Goal: Find contact information: Find contact information

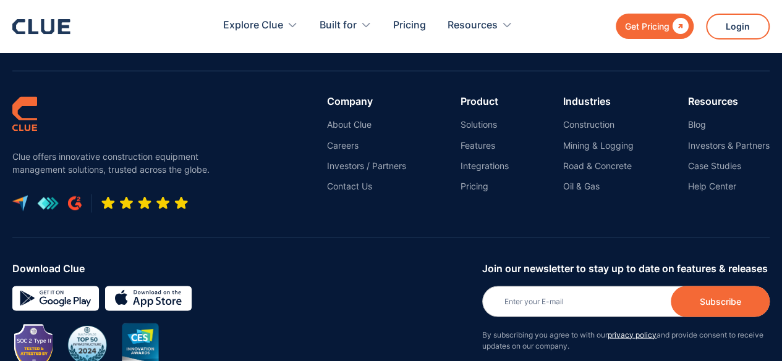
scroll to position [5752, 0]
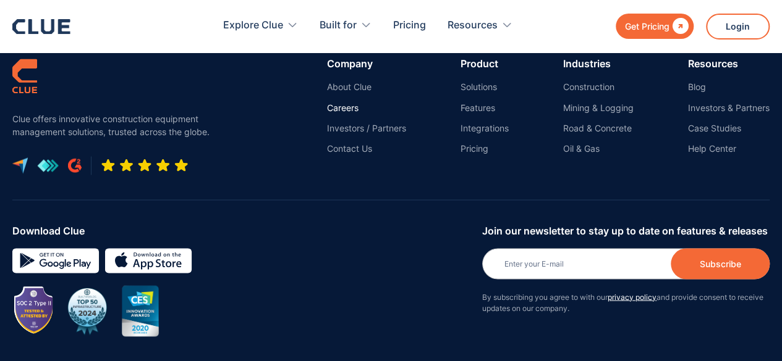
click at [346, 103] on link "Careers" at bounding box center [366, 107] width 79 height 11
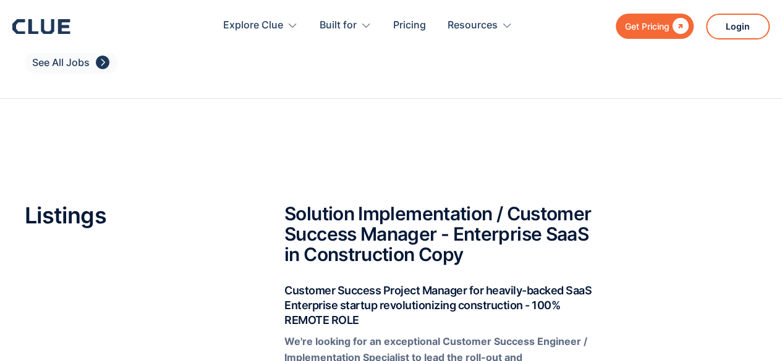
scroll to position [62, 0]
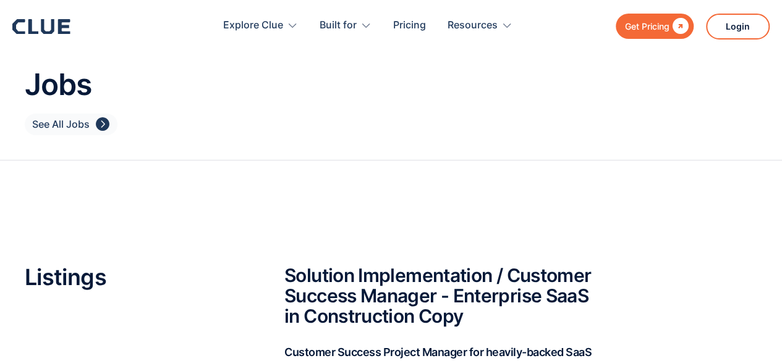
click at [96, 129] on div "" at bounding box center [103, 124] width 14 height 15
click at [43, 31] on icon at bounding box center [47, 26] width 13 height 15
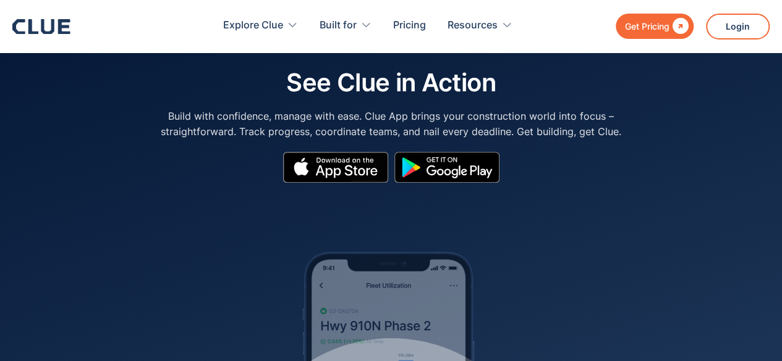
scroll to position [5818, 0]
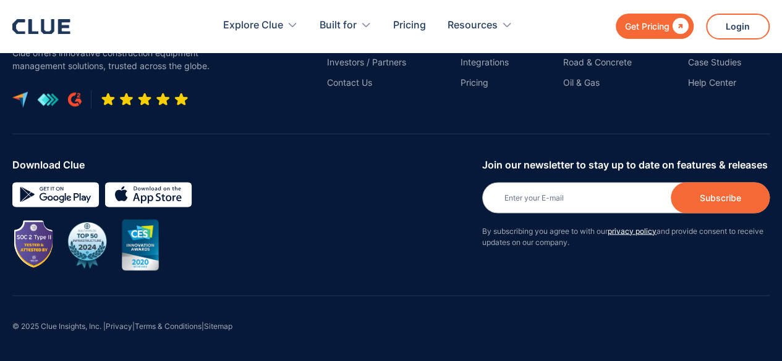
click at [311, 223] on div at bounding box center [242, 244] width 460 height 51
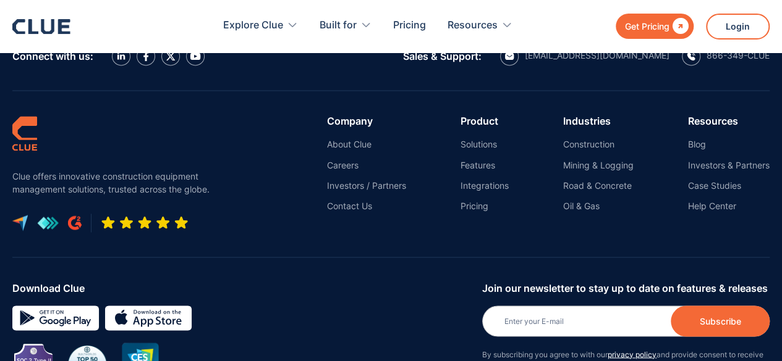
scroll to position [5632, 0]
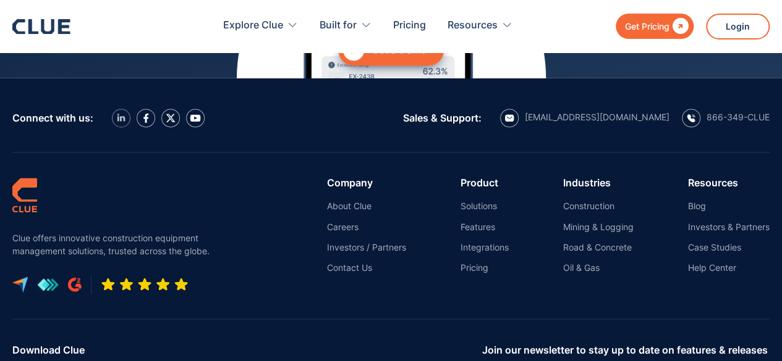
click at [122, 118] on img at bounding box center [121, 118] width 9 height 8
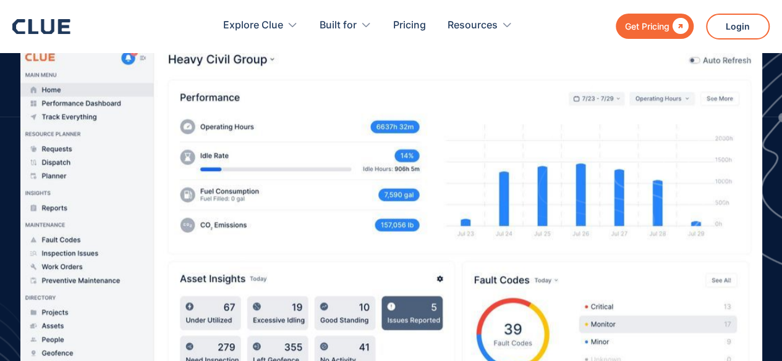
scroll to position [319, 0]
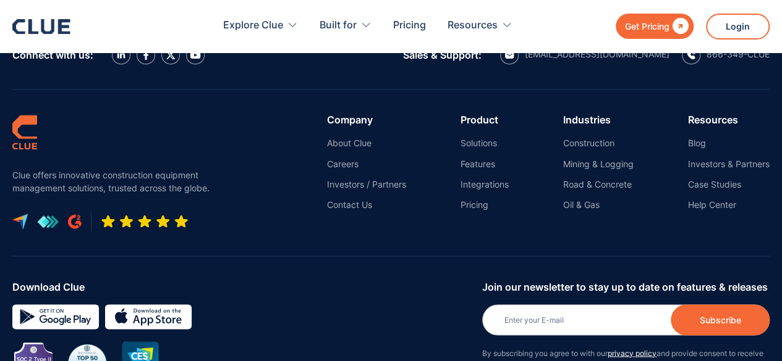
scroll to position [5694, 0]
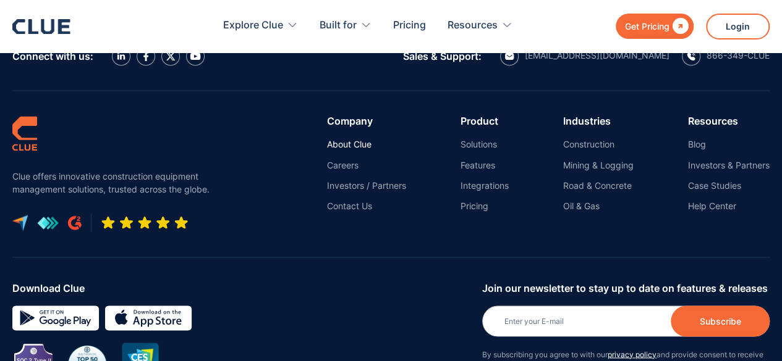
click at [335, 144] on link "About Clue" at bounding box center [366, 144] width 79 height 11
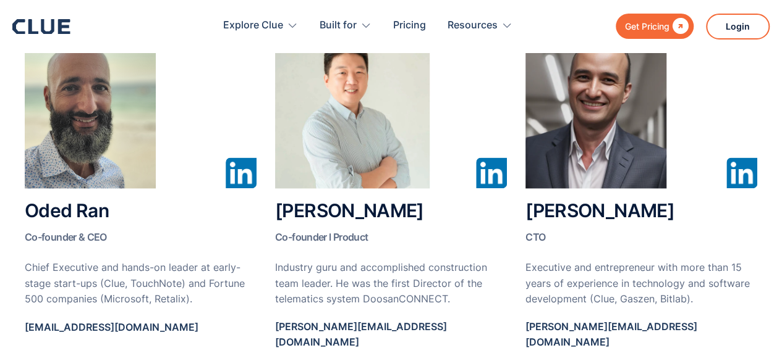
scroll to position [741, 0]
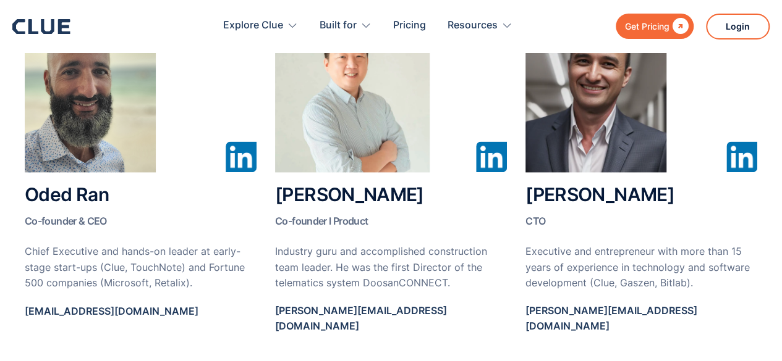
click at [75, 304] on p "[EMAIL_ADDRESS][DOMAIN_NAME]" at bounding box center [112, 311] width 174 height 15
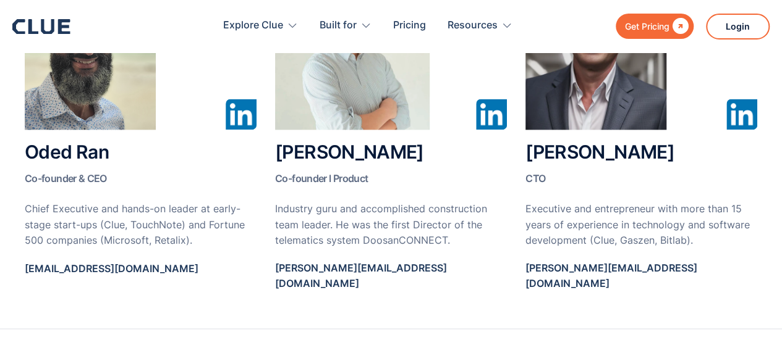
scroll to position [803, 0]
